Goal: Task Accomplishment & Management: Manage account settings

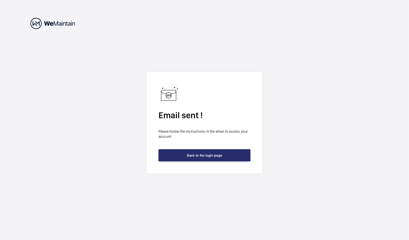
click at [218, 149] on div "Email sent ! Please follow the instructions in the email to access your account…" at bounding box center [204, 122] width 117 height 102
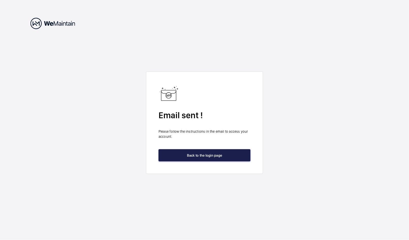
click at [218, 153] on button "Back to the login page" at bounding box center [205, 155] width 92 height 12
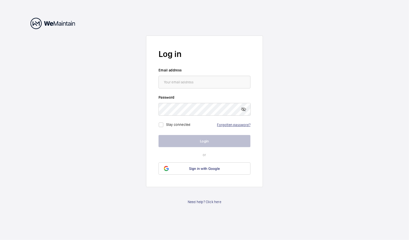
click at [243, 125] on link "Forgotten password?" at bounding box center [233, 125] width 33 height 4
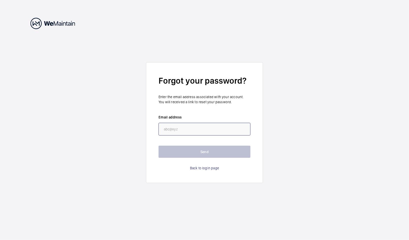
click at [198, 123] on input "email" at bounding box center [205, 129] width 92 height 13
paste input "[PERSON_NAME][EMAIL_ADDRESS][PERSON_NAME][DOMAIN_NAME]"
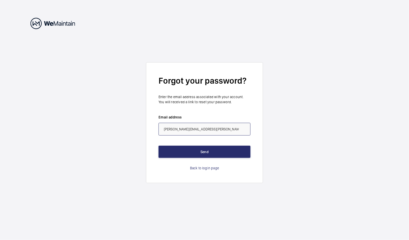
click at [161, 130] on input "[PERSON_NAME][EMAIL_ADDRESS][PERSON_NAME][DOMAIN_NAME]" at bounding box center [205, 129] width 92 height 13
type input "[PERSON_NAME][EMAIL_ADDRESS][PERSON_NAME][DOMAIN_NAME]"
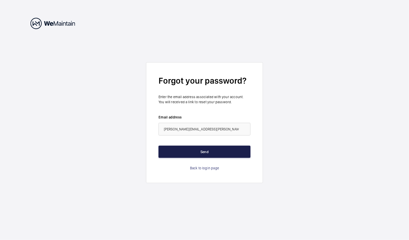
click at [181, 153] on button "Send" at bounding box center [205, 152] width 92 height 12
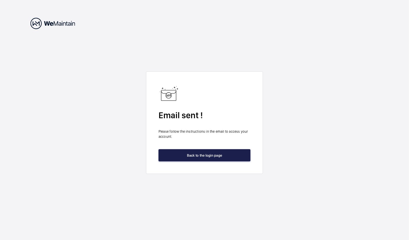
click at [216, 152] on button "Back to the login page" at bounding box center [205, 155] width 92 height 12
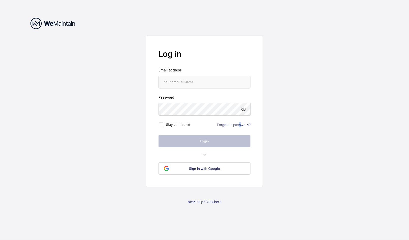
drag, startPoint x: 241, startPoint y: 128, endPoint x: 238, endPoint y: 121, distance: 7.8
click at [238, 121] on div "Stay connected Forgotten password?" at bounding box center [205, 123] width 92 height 14
click at [237, 125] on link "Forgotten password?" at bounding box center [233, 125] width 33 height 4
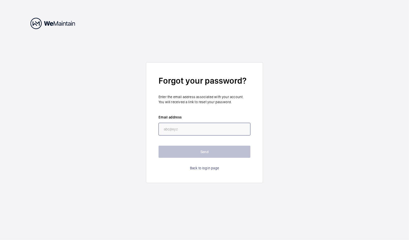
click at [202, 126] on input "email" at bounding box center [205, 129] width 92 height 13
paste input "[EMAIL_ADDRESS][PERSON_NAME][DOMAIN_NAME]"
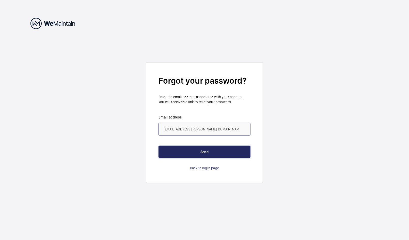
type input "[EMAIL_ADDRESS][PERSON_NAME][DOMAIN_NAME]"
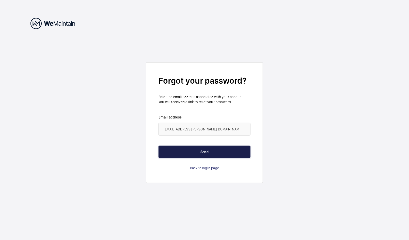
click at [170, 149] on button "Send" at bounding box center [205, 152] width 92 height 12
